Goal: Task Accomplishment & Management: Use online tool/utility

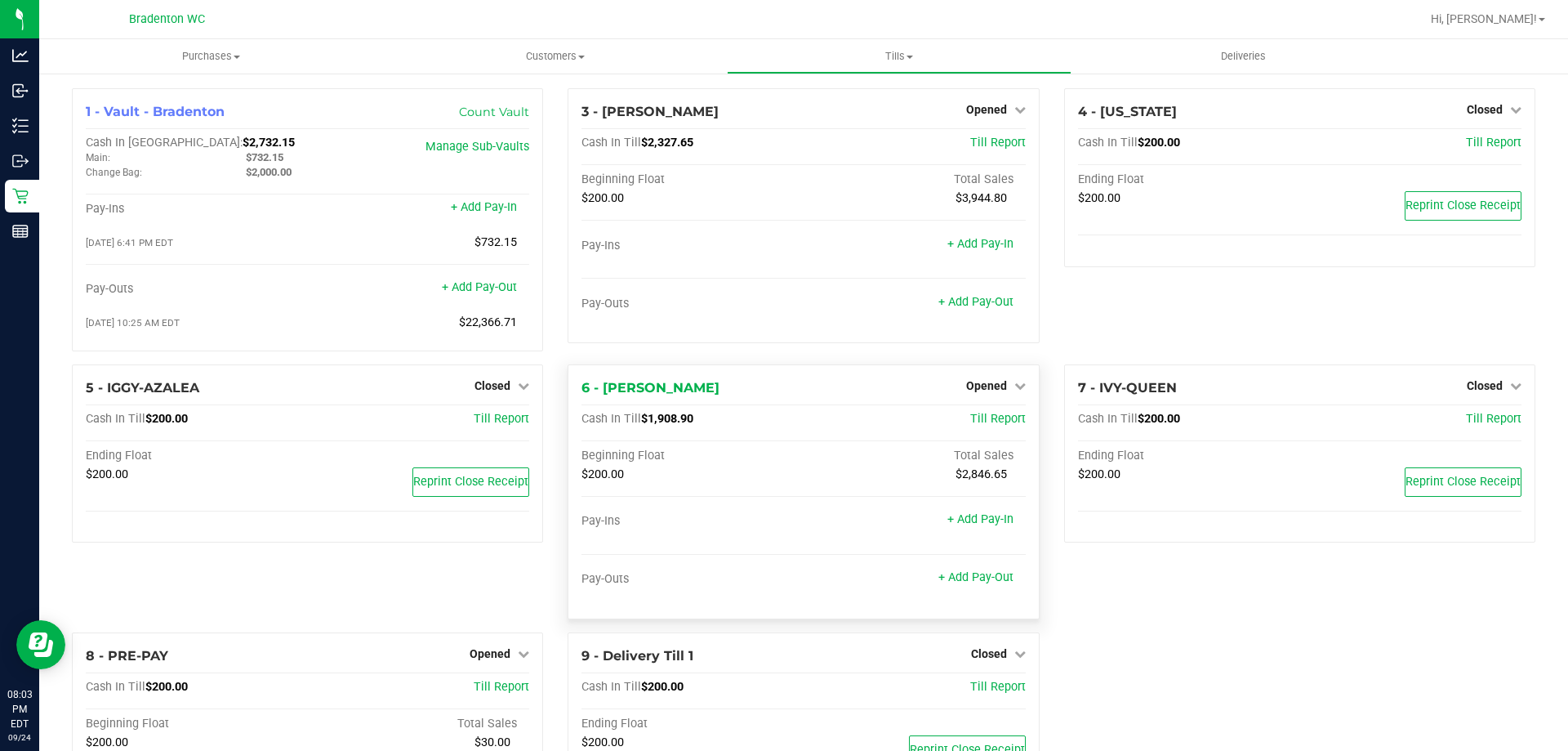
click at [977, 396] on div "Opened" at bounding box center [996, 385] width 60 height 19
click at [1001, 384] on link "Opened" at bounding box center [996, 386] width 60 height 13
click at [994, 415] on div "Close Till" at bounding box center [988, 419] width 121 height 20
click at [994, 420] on link "Close Till" at bounding box center [988, 420] width 44 height 13
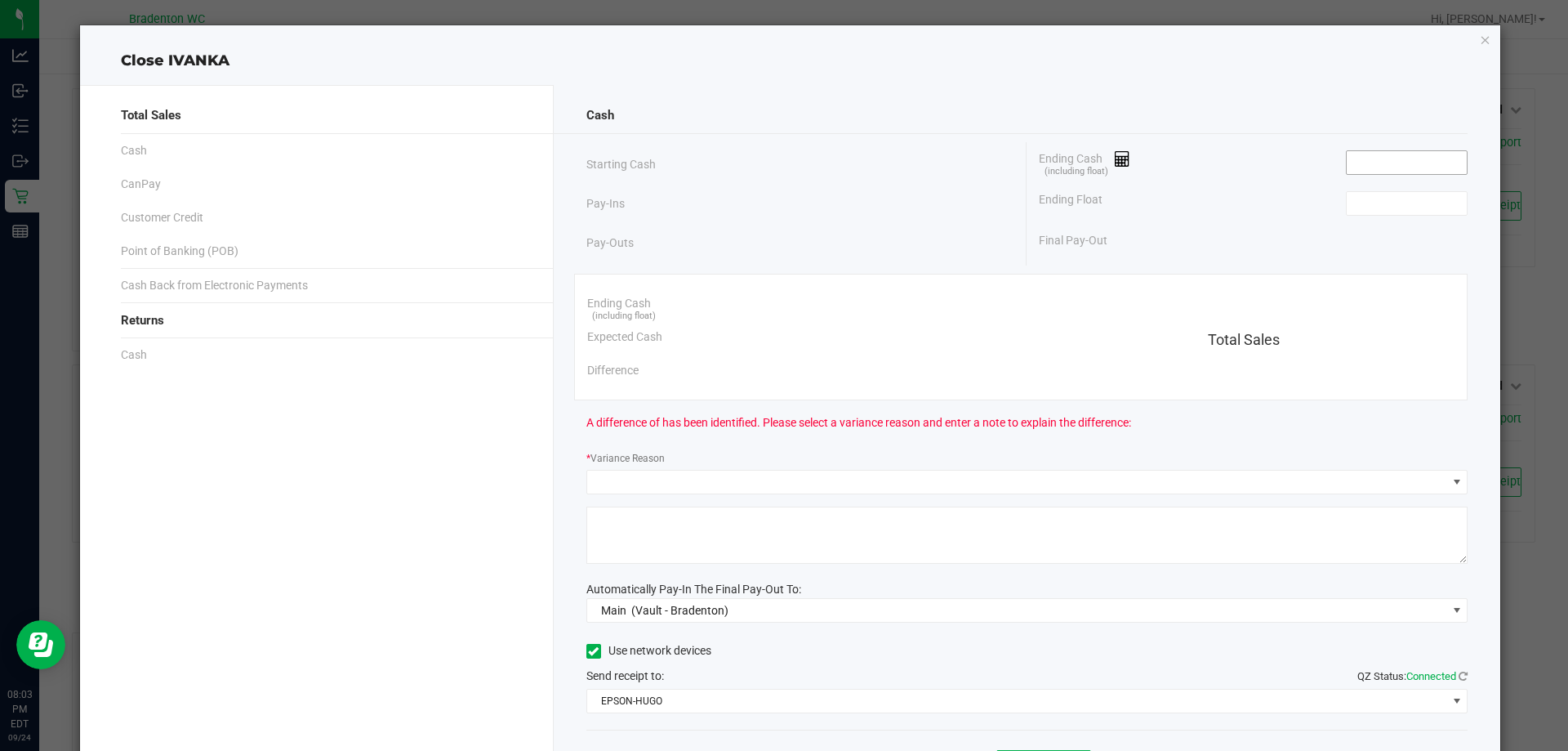
click at [1385, 167] on input at bounding box center [1407, 162] width 120 height 23
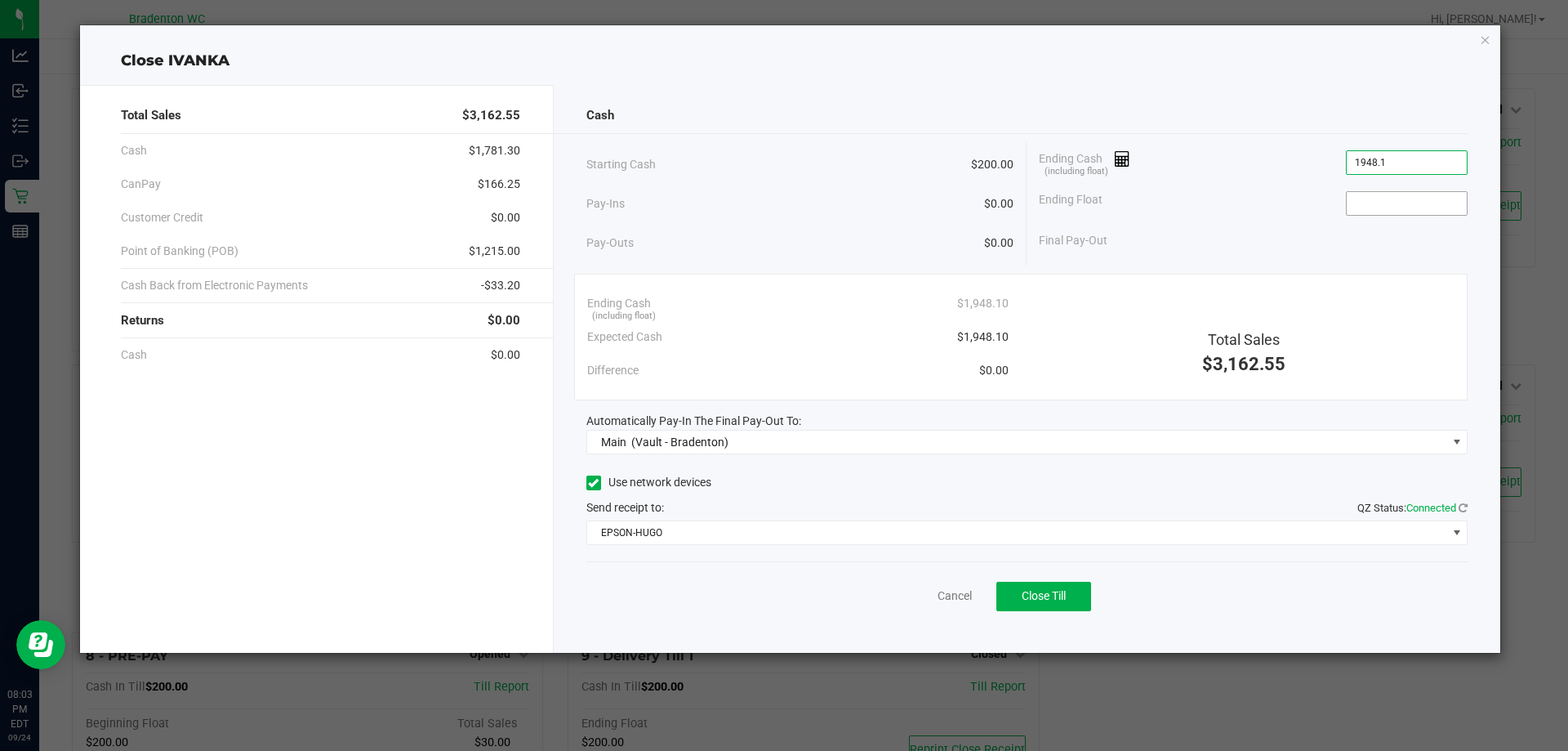
type input "$1,948.10"
click at [1402, 206] on input at bounding box center [1407, 204] width 120 height 23
click at [1033, 597] on span "Close Till" at bounding box center [1044, 595] width 44 height 13
type input "$200.00"
